Goal: Check status: Check status

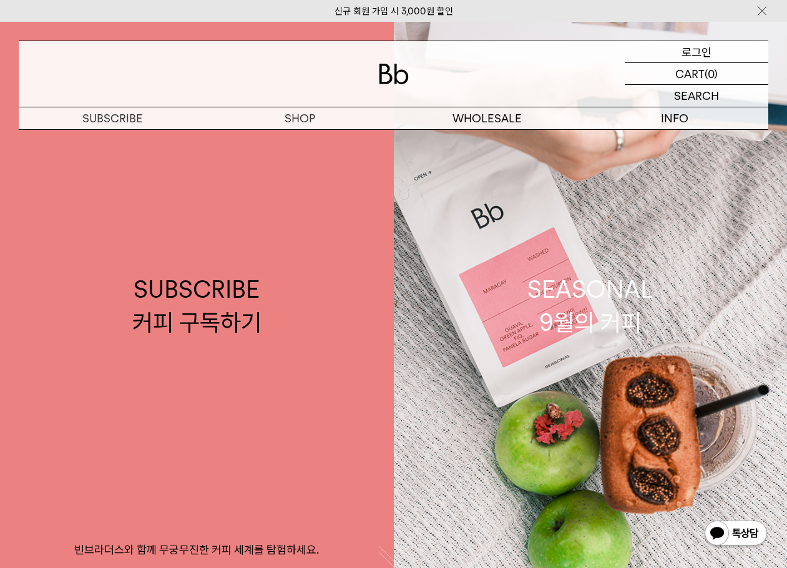
click at [692, 52] on p "로그인" at bounding box center [696, 51] width 30 height 21
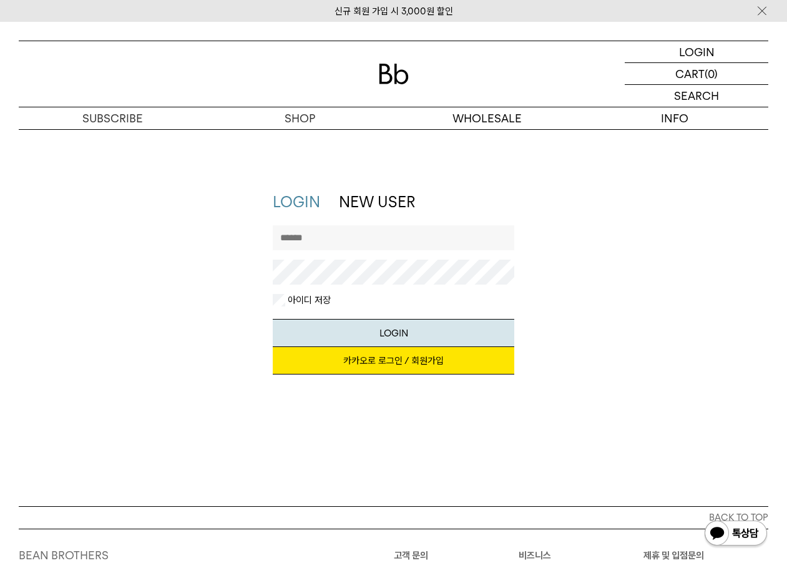
click at [389, 367] on link "카카오로 로그인 / 회원가입" at bounding box center [393, 360] width 241 height 27
click at [392, 356] on link "카카오로 로그인 / 회원가입" at bounding box center [393, 360] width 241 height 27
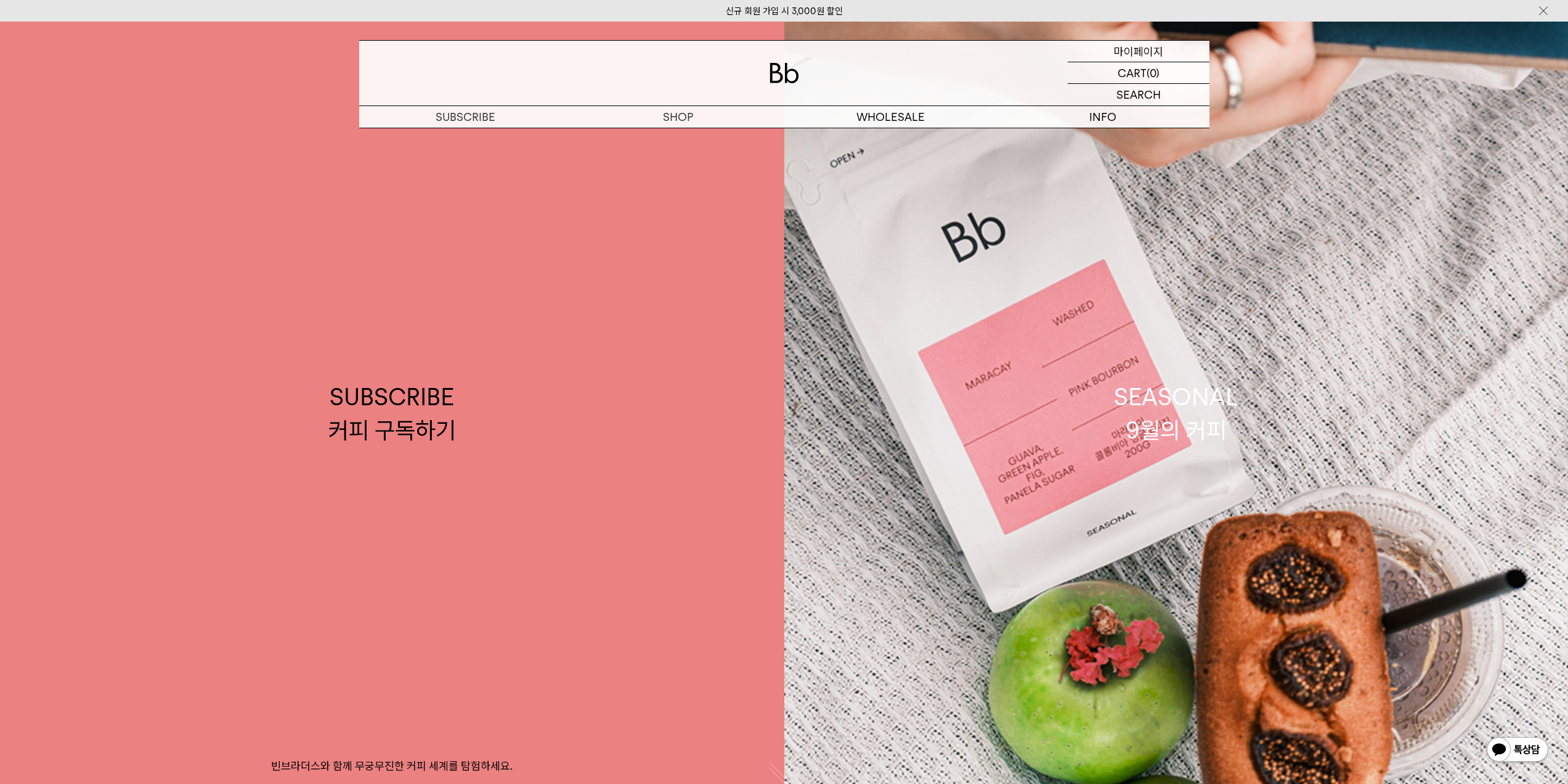
click at [777, 49] on p "마이페이지" at bounding box center [1139, 50] width 49 height 21
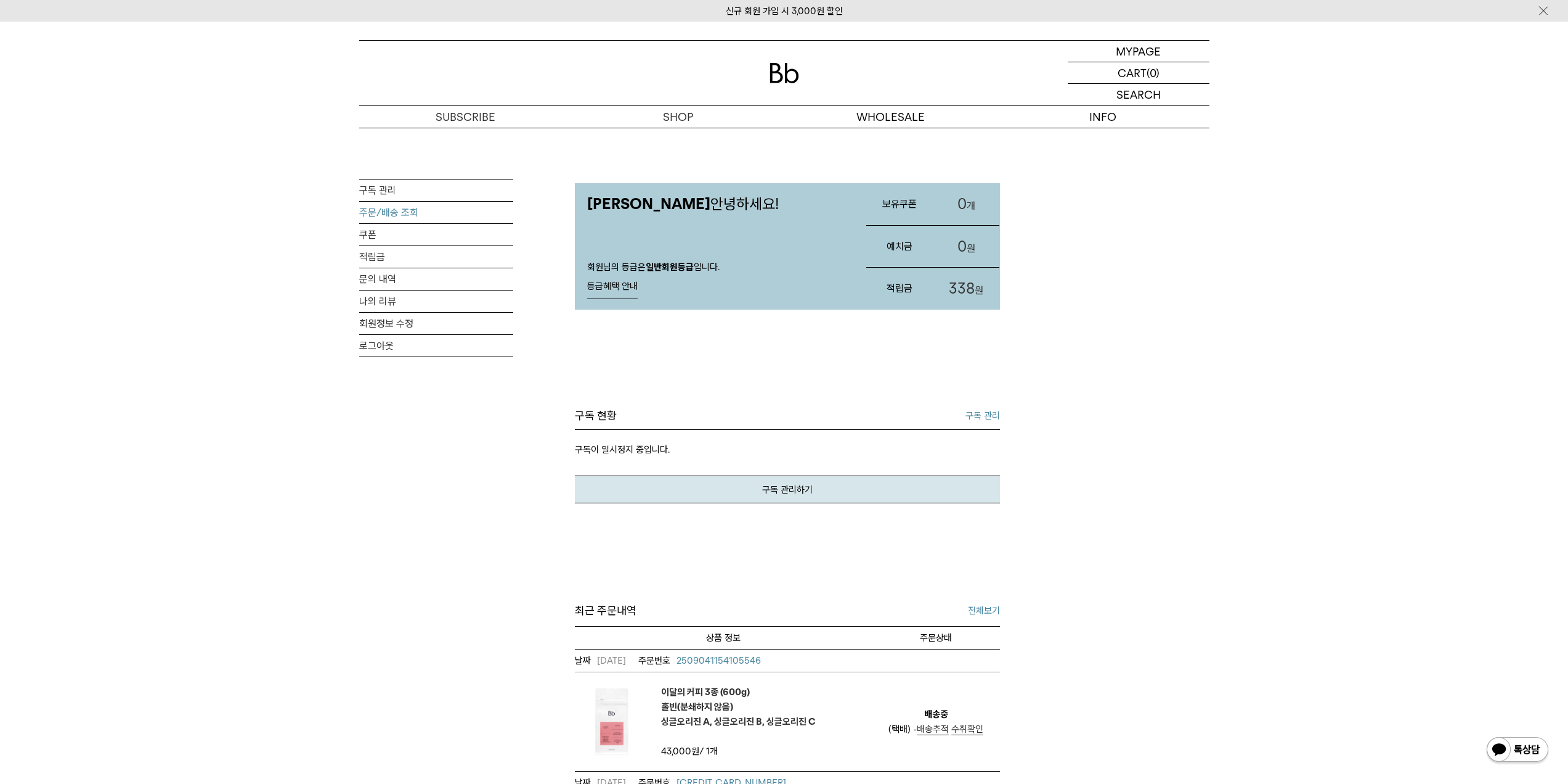
click at [396, 211] on link "주문/배송 조회" at bounding box center [437, 213] width 154 height 22
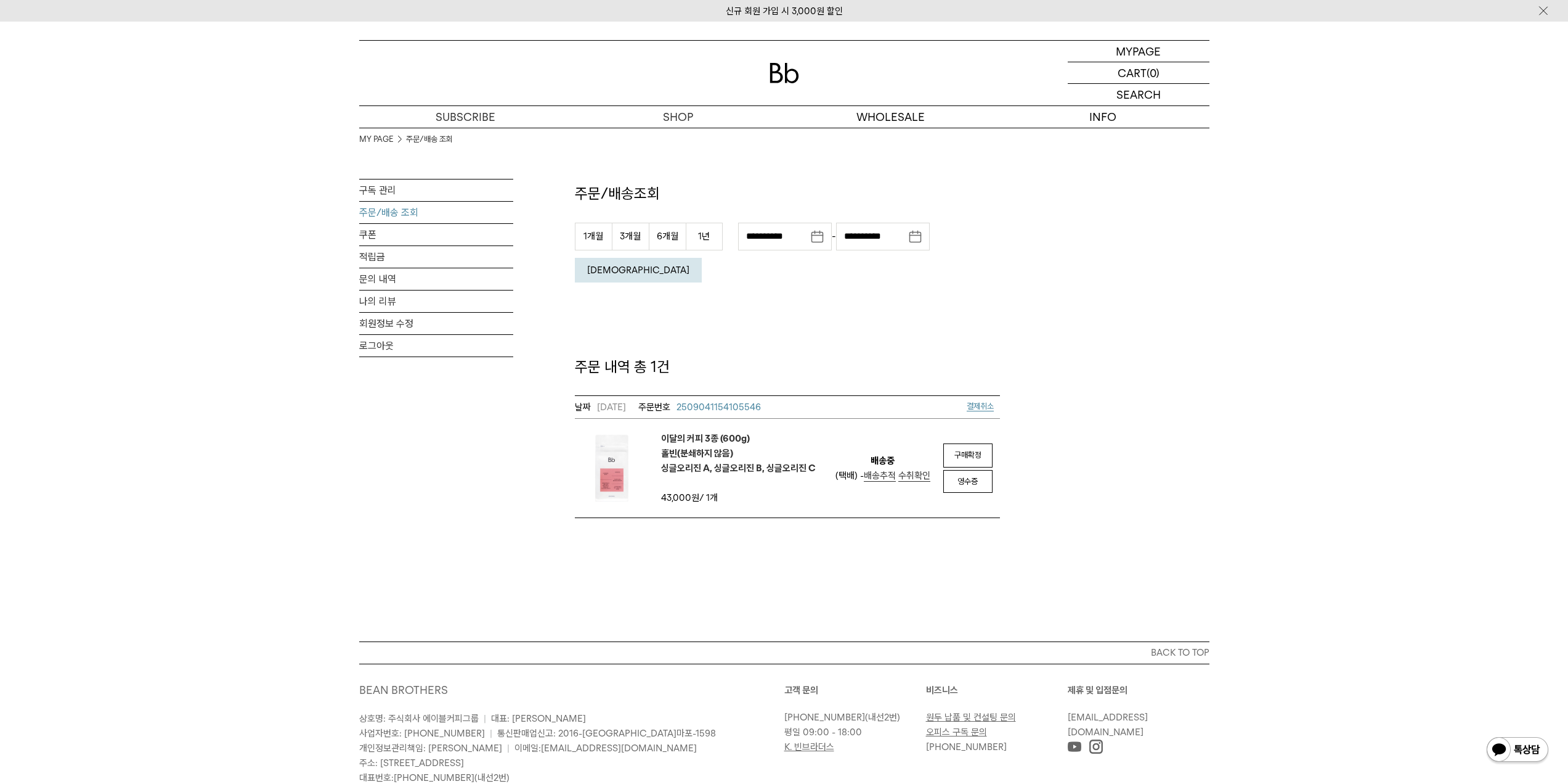
click at [884, 470] on span "배송추적" at bounding box center [880, 475] width 32 height 11
